Goal: Information Seeking & Learning: Learn about a topic

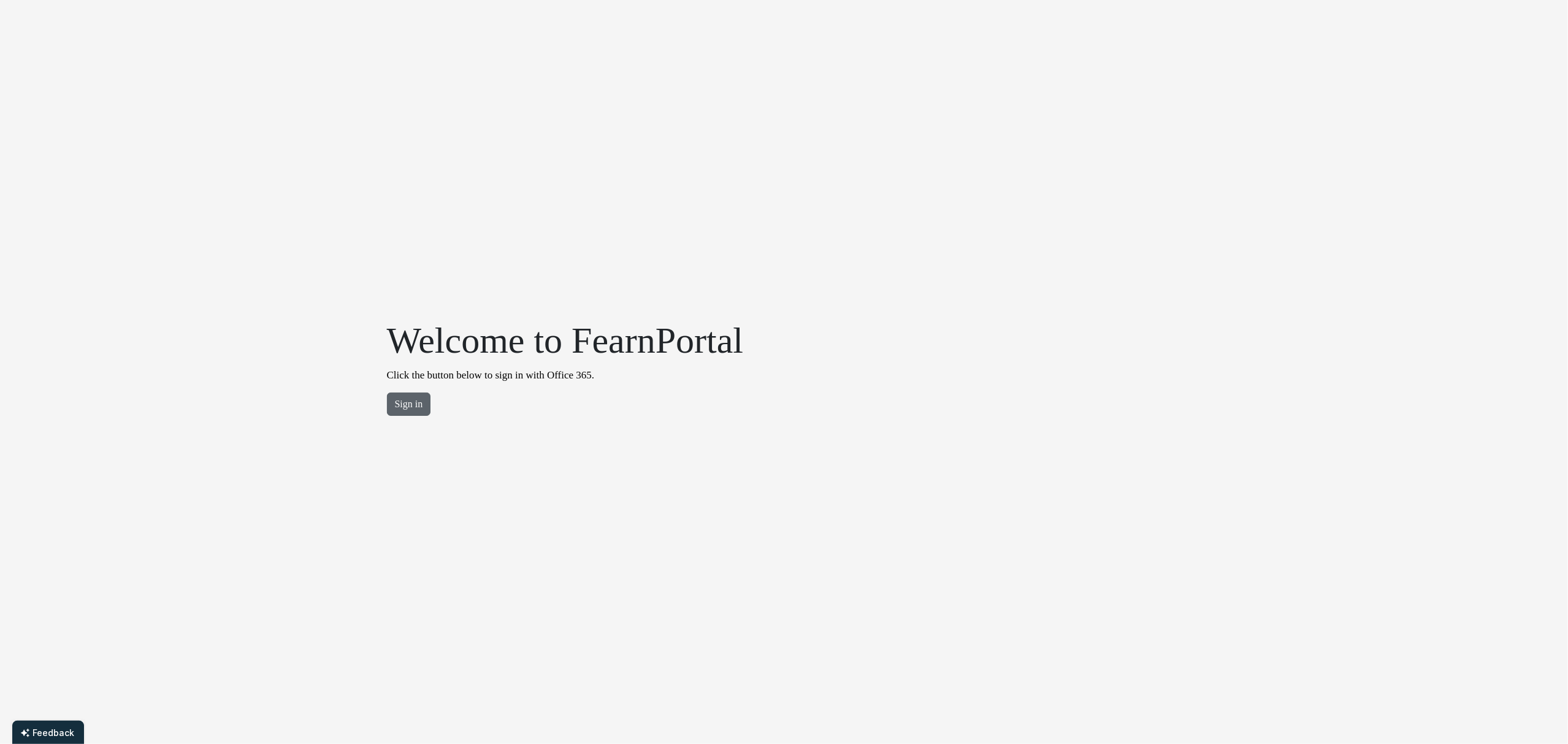
click at [407, 397] on button "Sign in" at bounding box center [408, 403] width 44 height 23
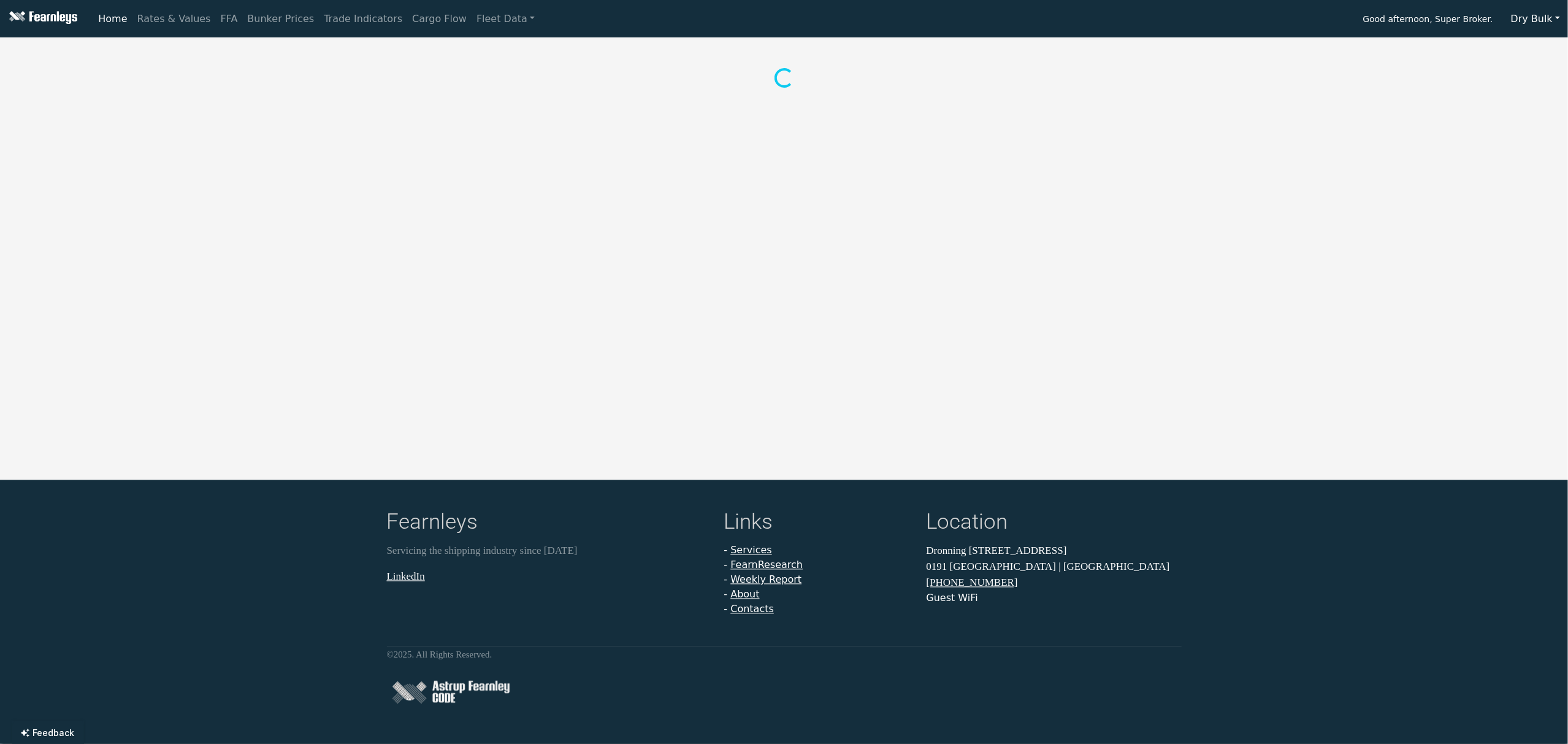
click at [1528, 20] on button "Dry Bulk" at bounding box center [1534, 18] width 65 height 23
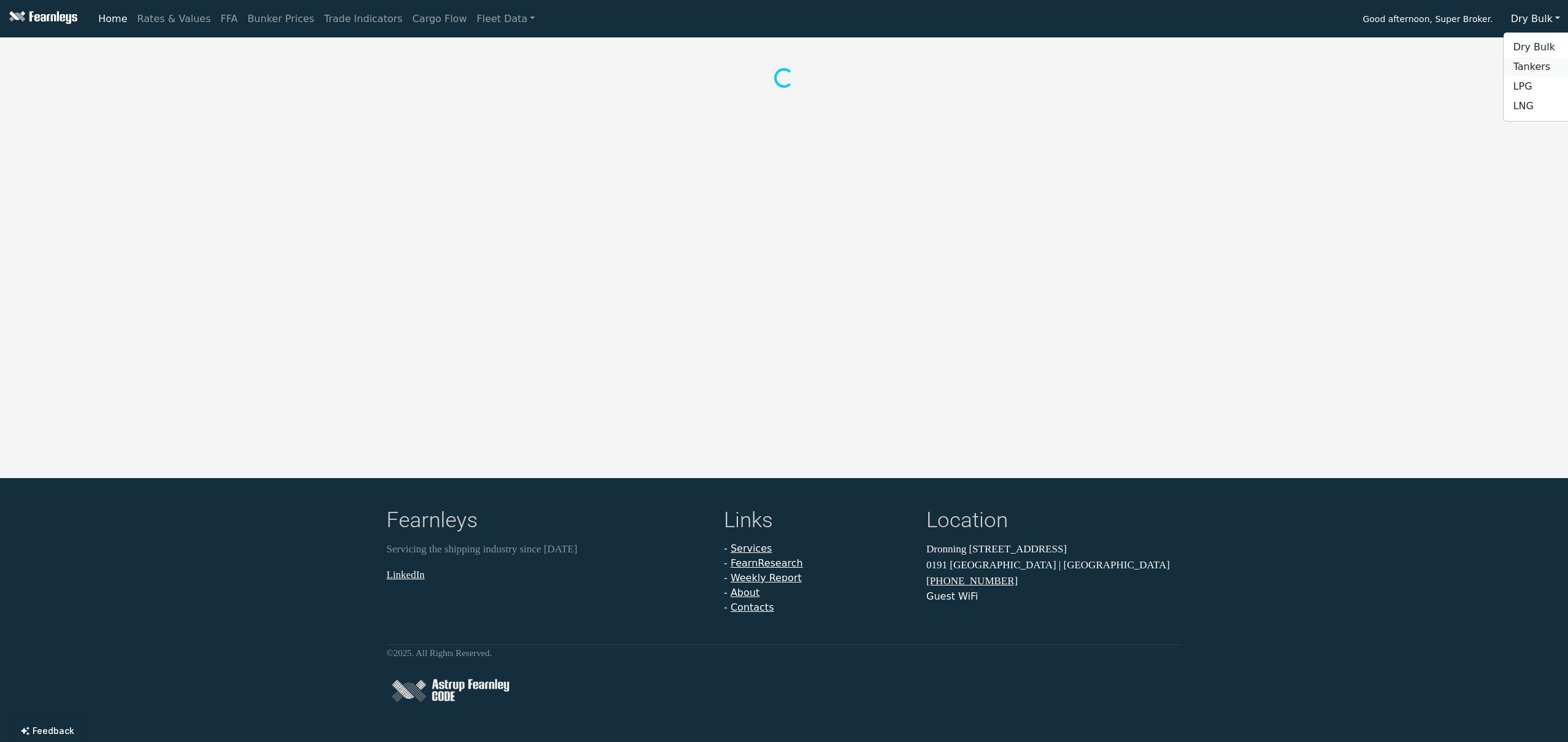
click at [1535, 60] on link "Tankers" at bounding box center [1551, 67] width 96 height 20
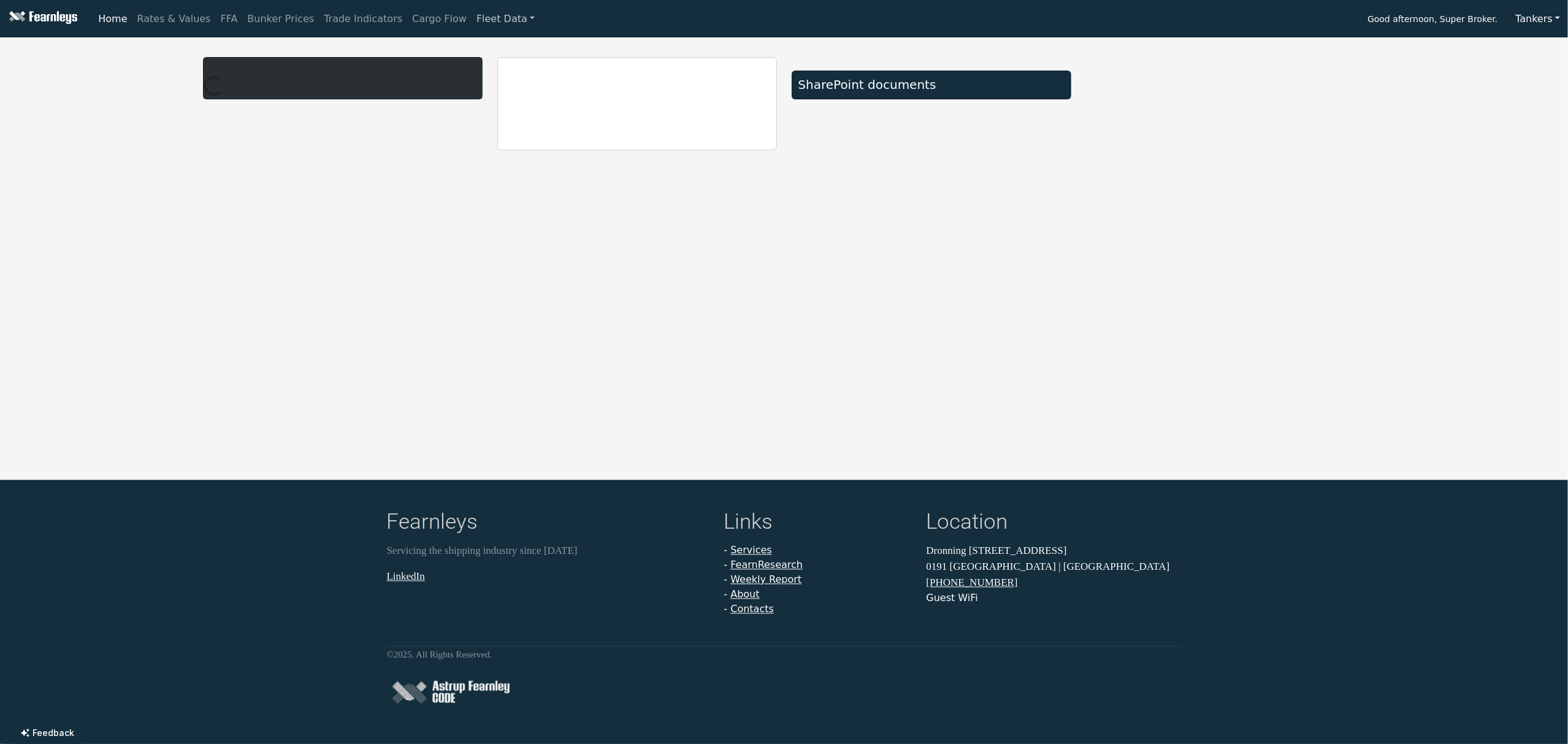
click at [472, 13] on link "Fleet Data" at bounding box center [506, 19] width 68 height 25
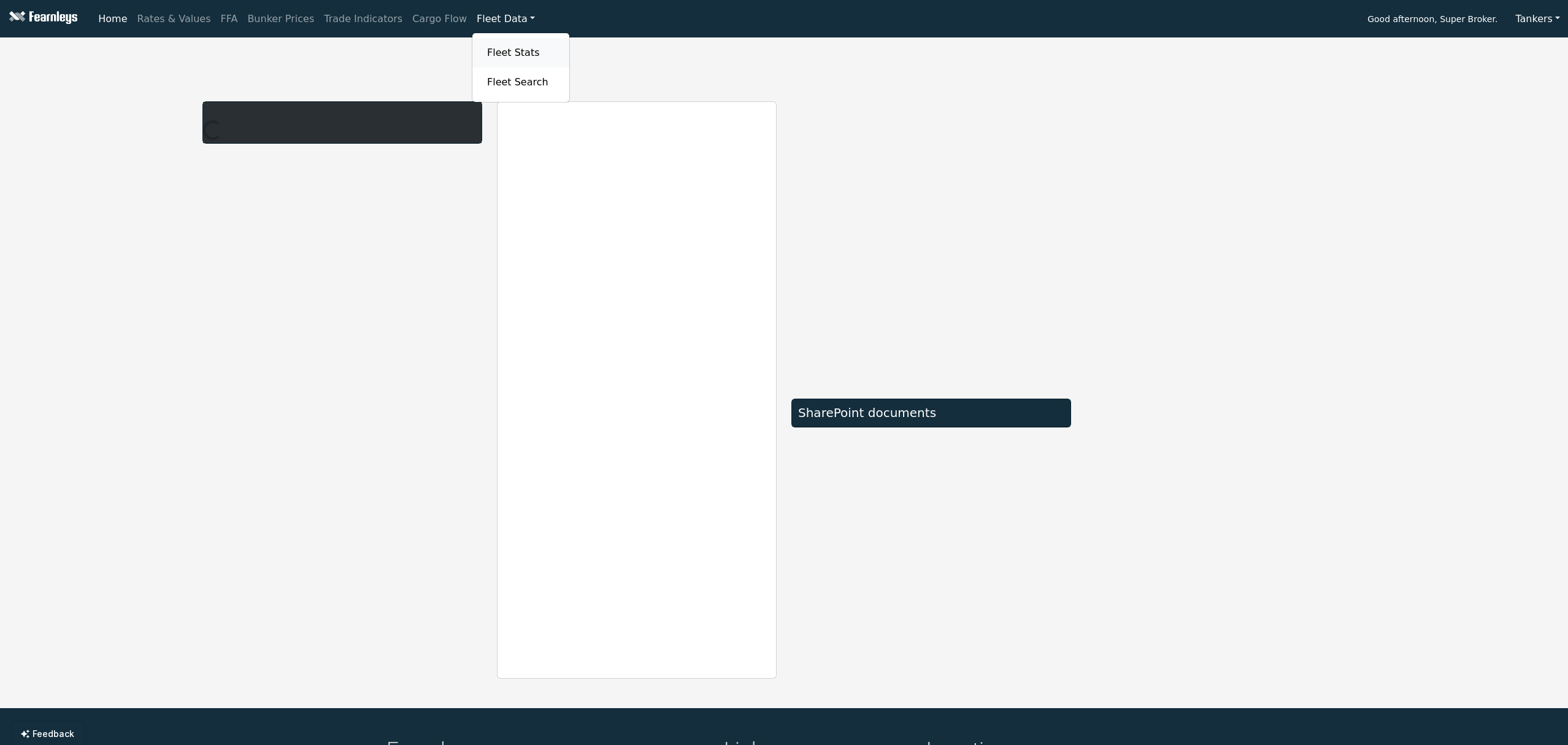
click at [482, 52] on link "Fleet Stats" at bounding box center [521, 53] width 78 height 25
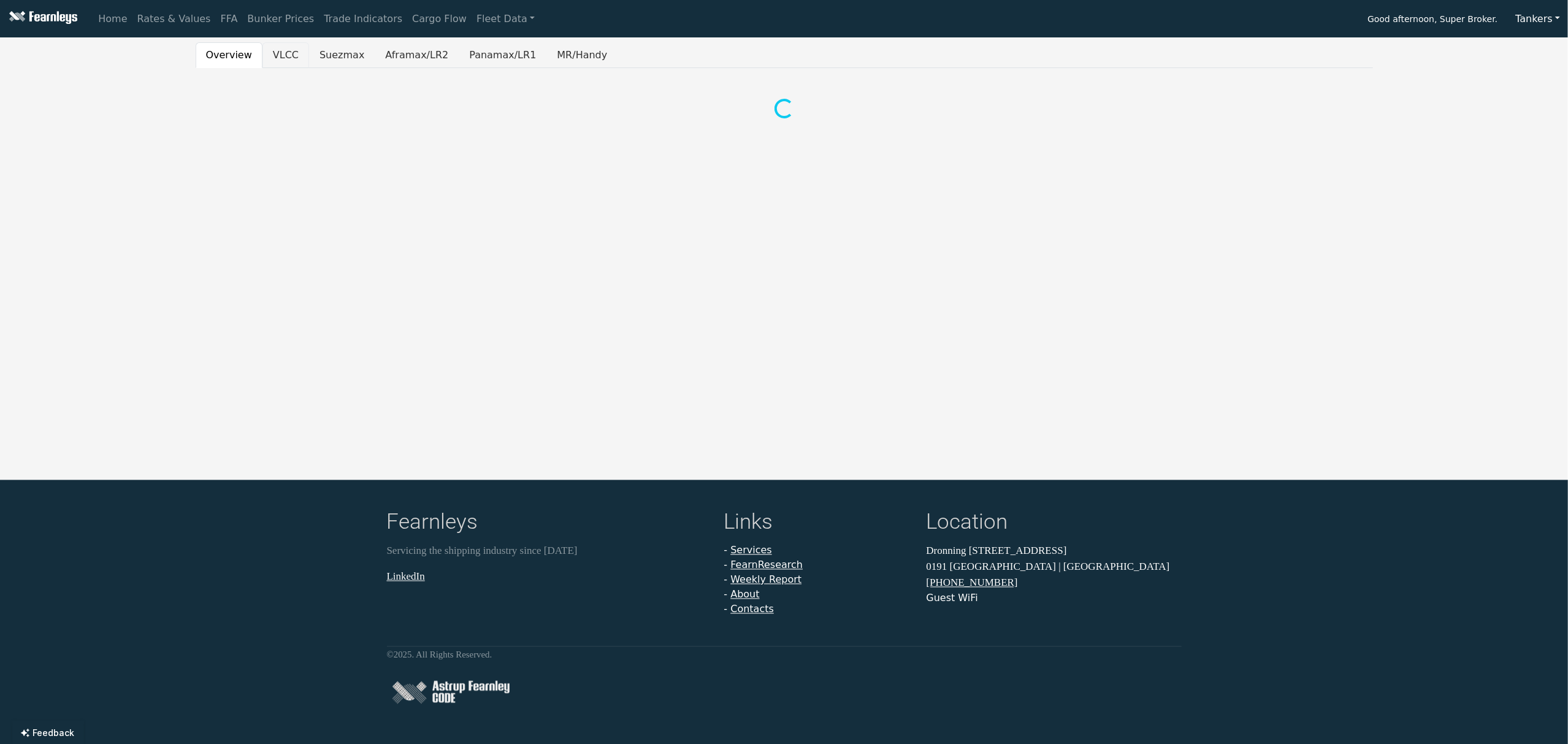
click at [281, 57] on button "VLCC" at bounding box center [285, 56] width 47 height 26
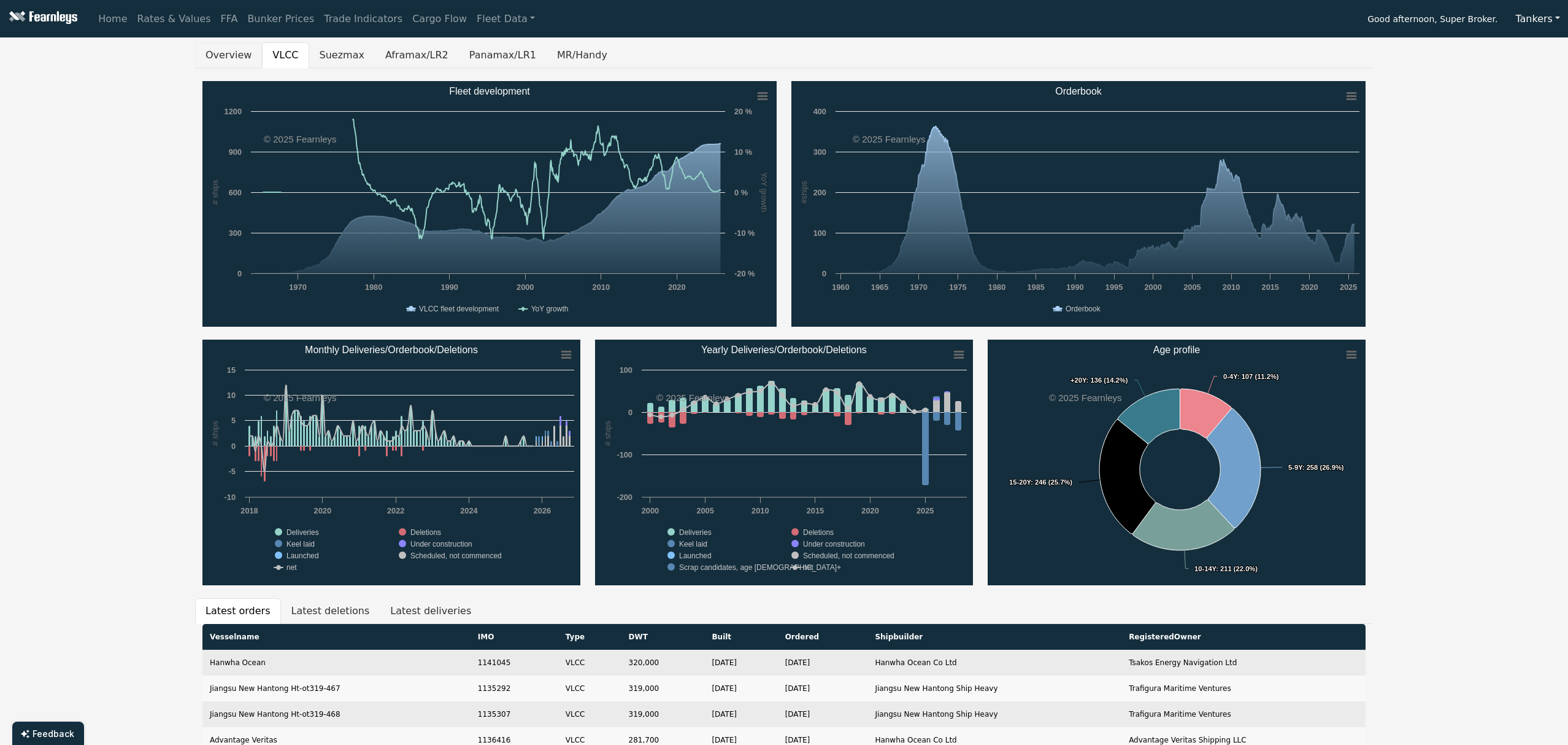
click at [237, 56] on button "Overview" at bounding box center [228, 56] width 67 height 26
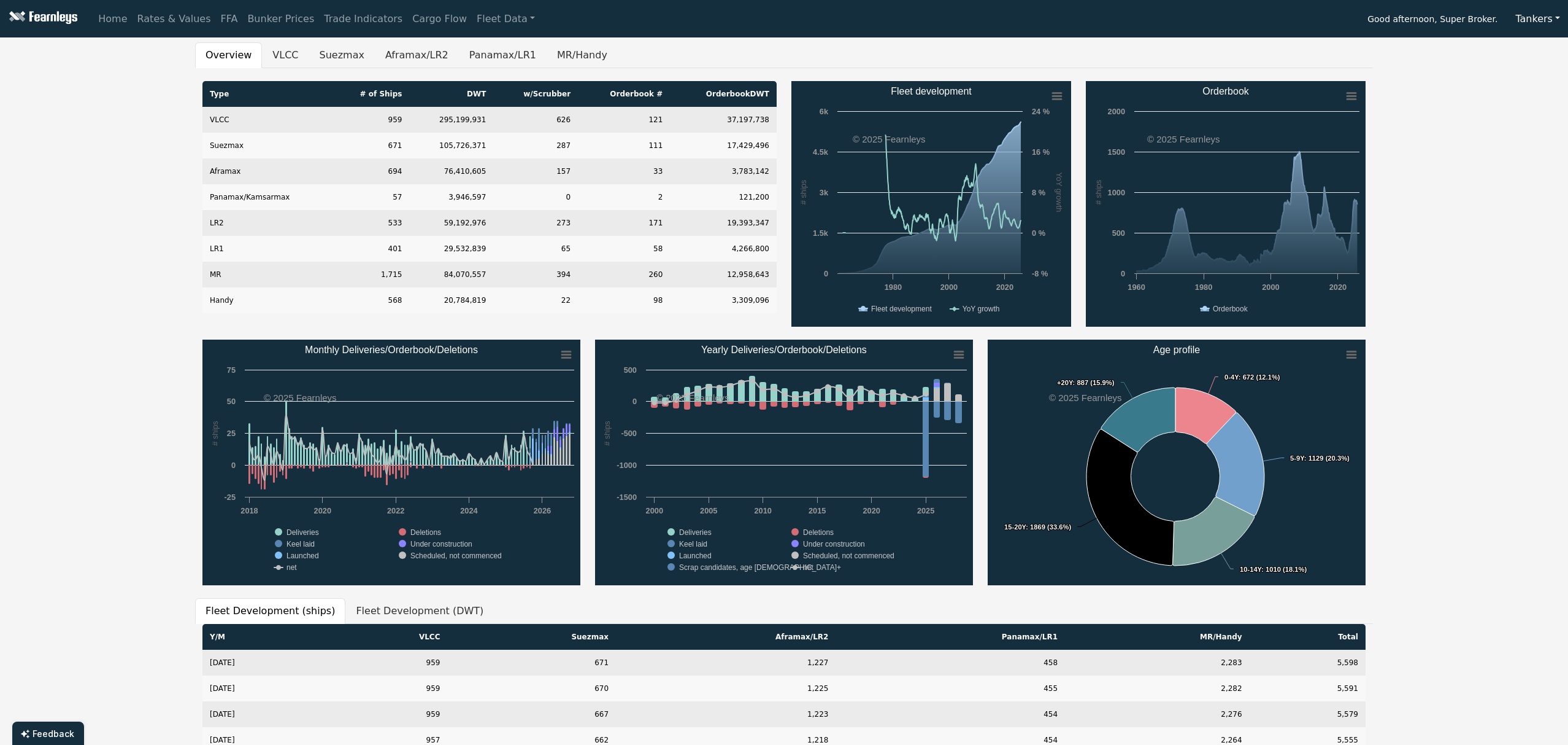
click at [1471, 187] on div "Overview VLCC Suezmax Aframax/LR2 Panamax/LR1 MR/Handy Type # of Ships DWT w/Sc…" at bounding box center [784, 518] width 1568 height 952
